Goal: Information Seeking & Learning: Compare options

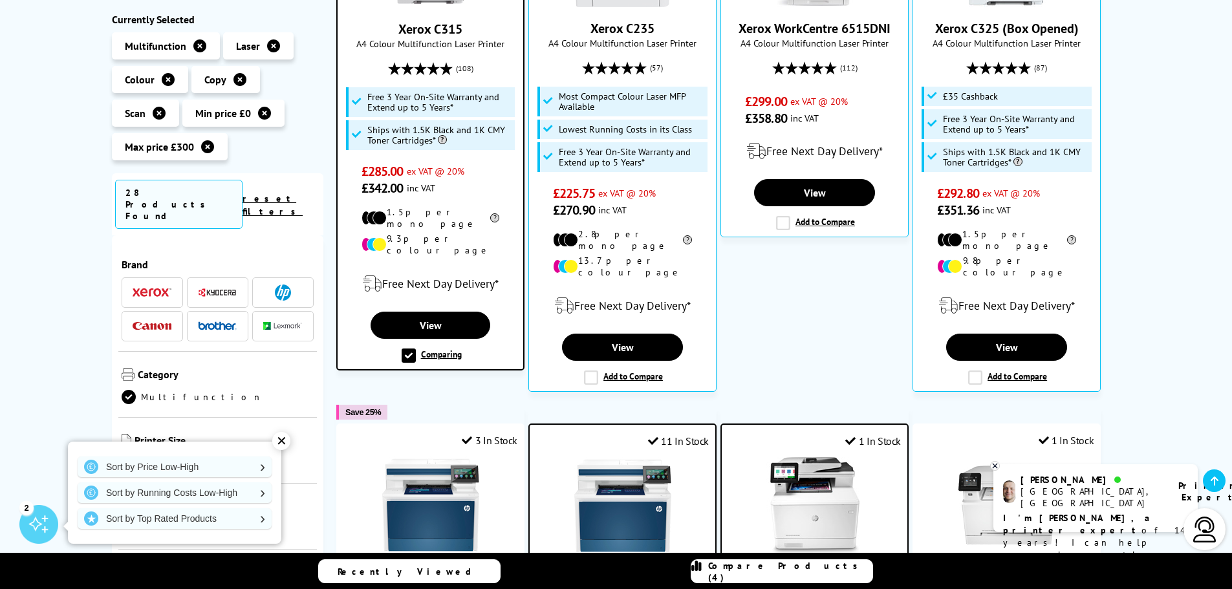
scroll to position [407, 0]
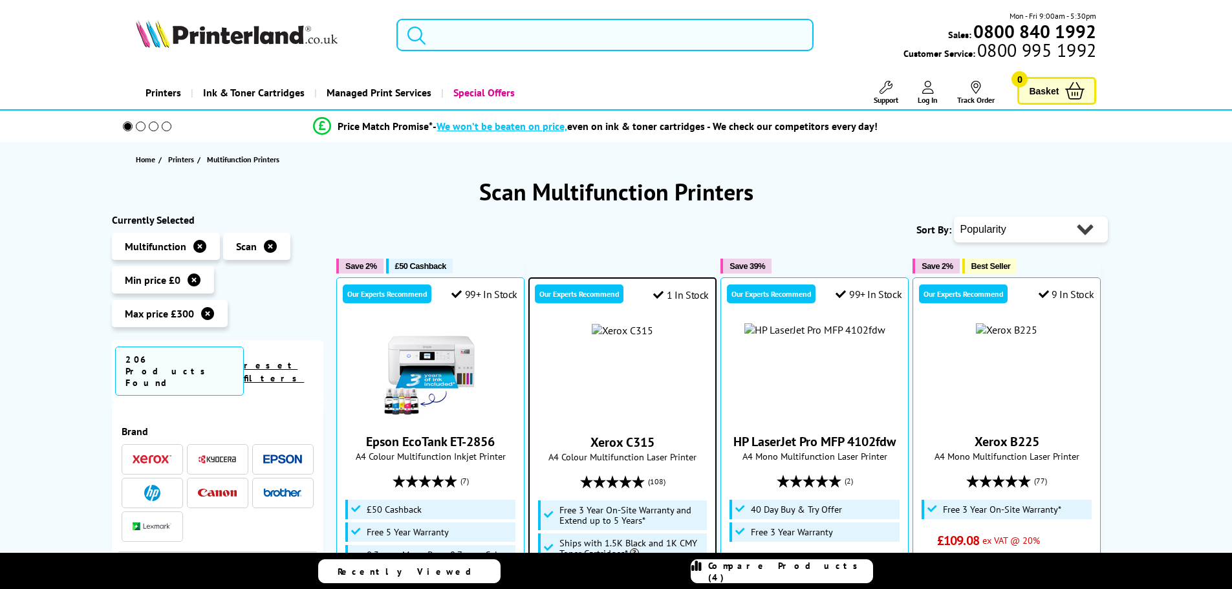
scroll to position [323, 0]
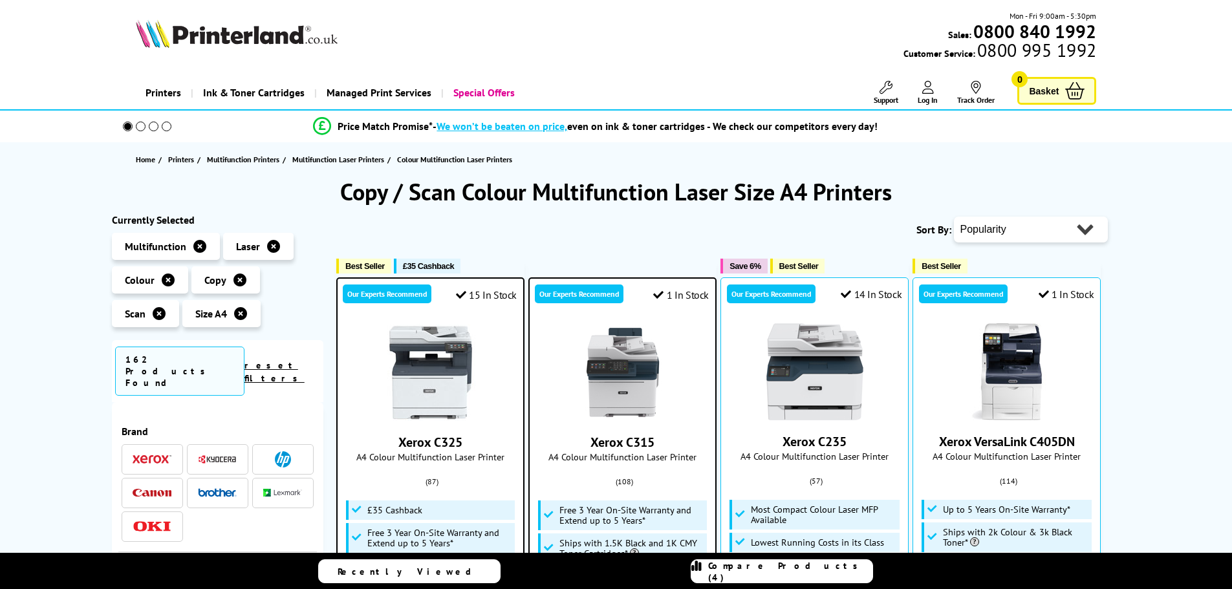
scroll to position [970, 0]
